Goal: Information Seeking & Learning: Find contact information

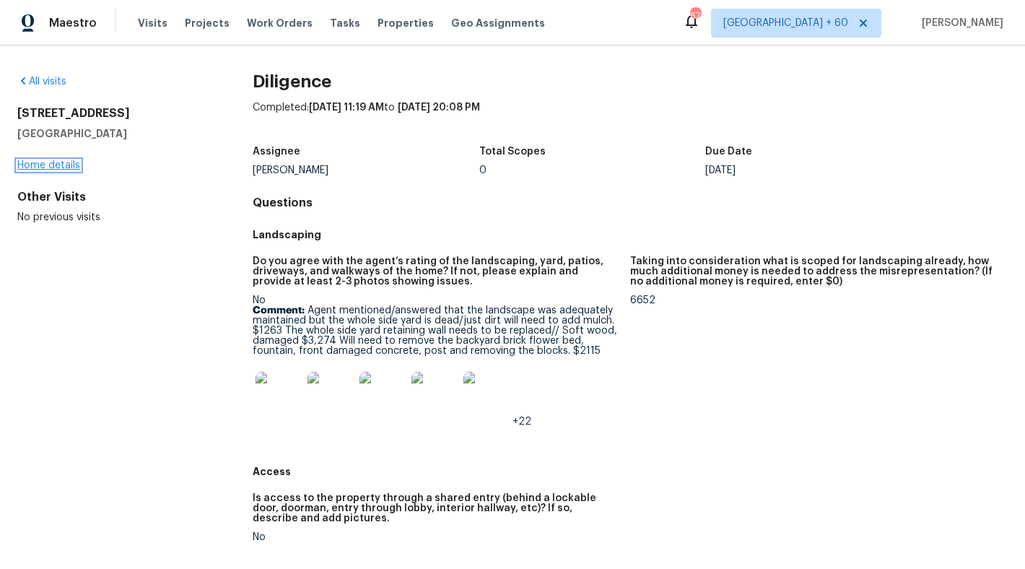
click at [55, 165] on link "Home details" at bounding box center [48, 165] width 63 height 10
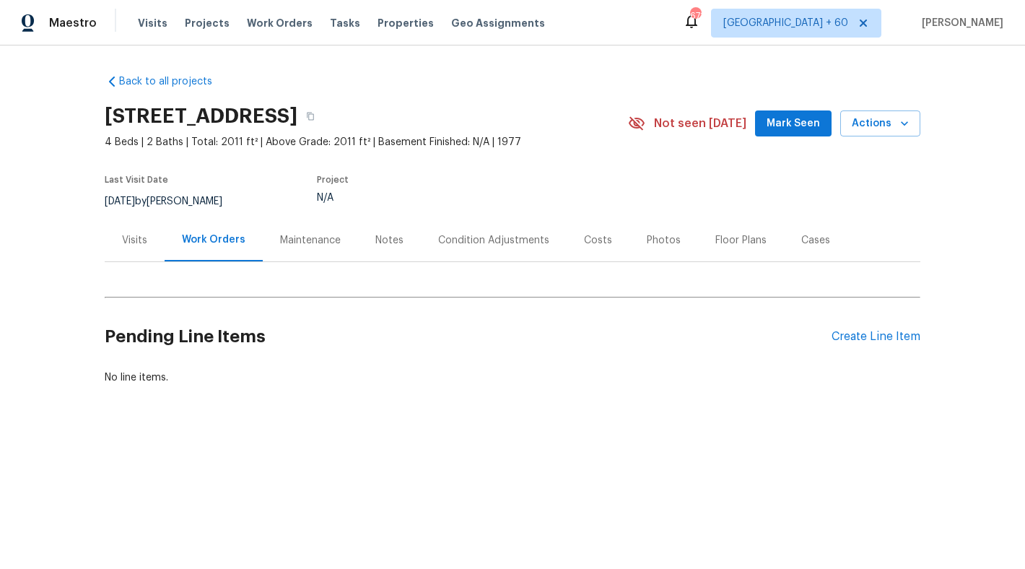
click at [138, 236] on div "Visits" at bounding box center [134, 240] width 25 height 14
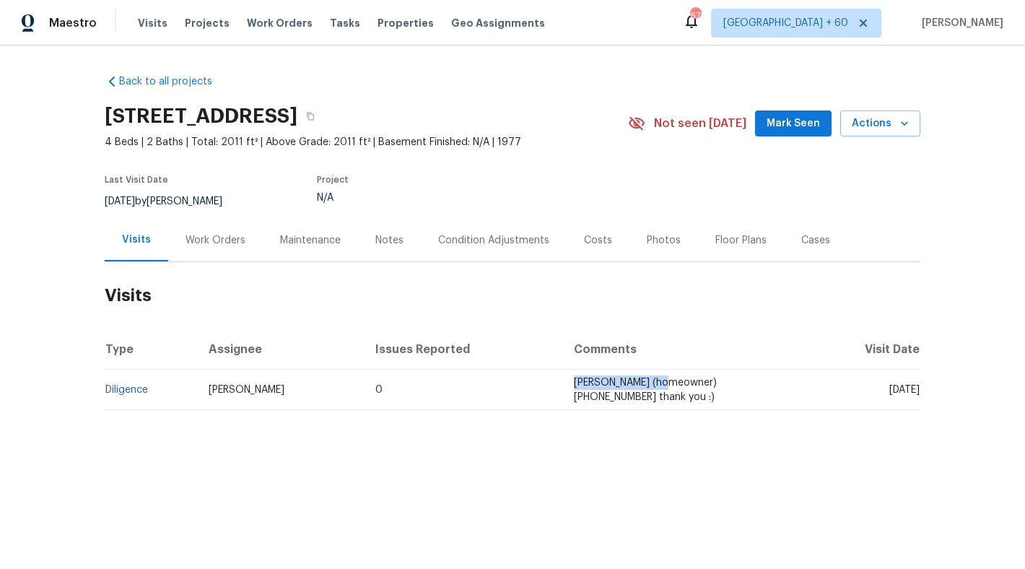
drag, startPoint x: 530, startPoint y: 382, endPoint x: 619, endPoint y: 381, distance: 89.5
click at [619, 381] on span "[PERSON_NAME] (homeowner) [PHONE_NUMBER] thank you :)" at bounding box center [645, 389] width 143 height 25
drag, startPoint x: 531, startPoint y: 381, endPoint x: 607, endPoint y: 381, distance: 76.5
click at [607, 381] on span "[PERSON_NAME] (homeowner) [PHONE_NUMBER] thank you :)" at bounding box center [645, 389] width 143 height 25
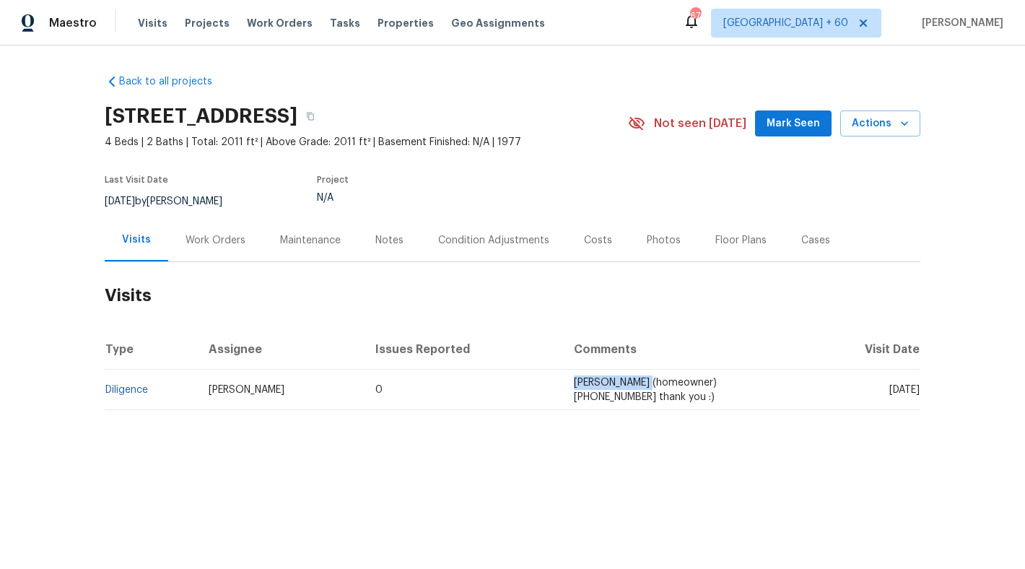
copy span "[PERSON_NAME]"
click at [727, 371] on td "[PERSON_NAME] (homeowner) [PHONE_NUMBER] thank you :)" at bounding box center [684, 389] width 245 height 40
click at [281, 237] on div "Maintenance" at bounding box center [310, 240] width 61 height 14
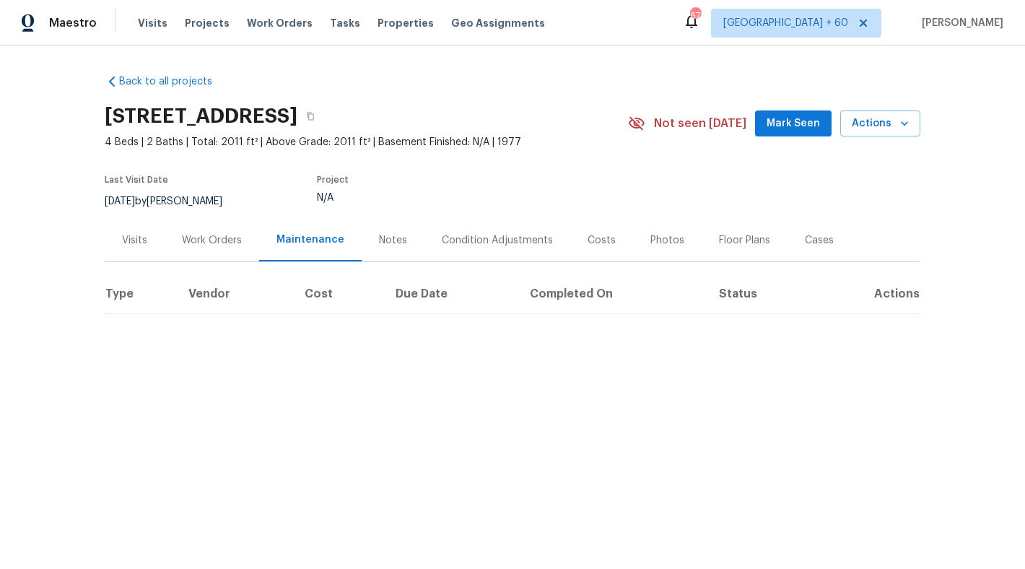
click at [389, 243] on div "Notes" at bounding box center [393, 240] width 28 height 14
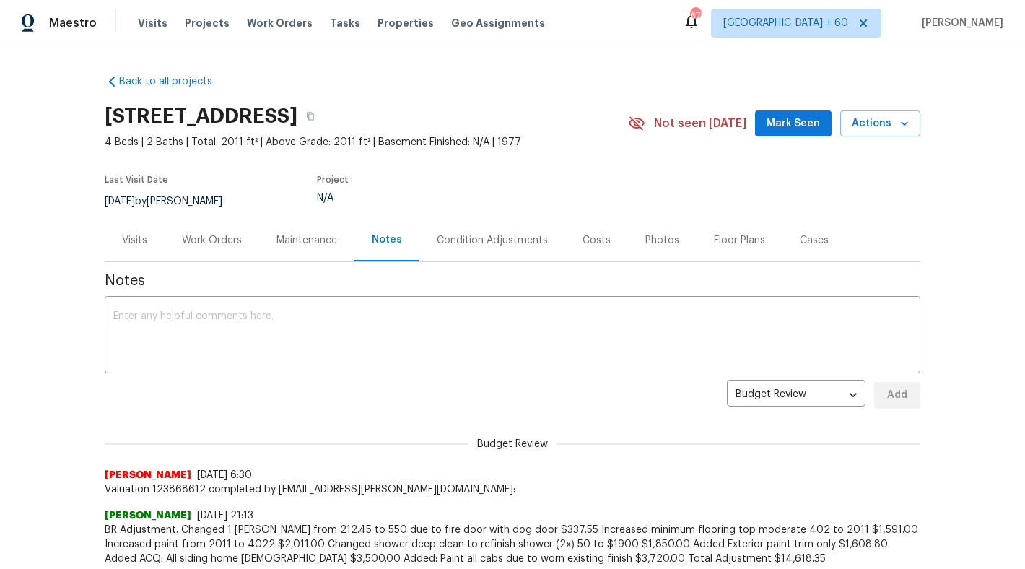
scroll to position [83, 0]
